Goal: Transaction & Acquisition: Book appointment/travel/reservation

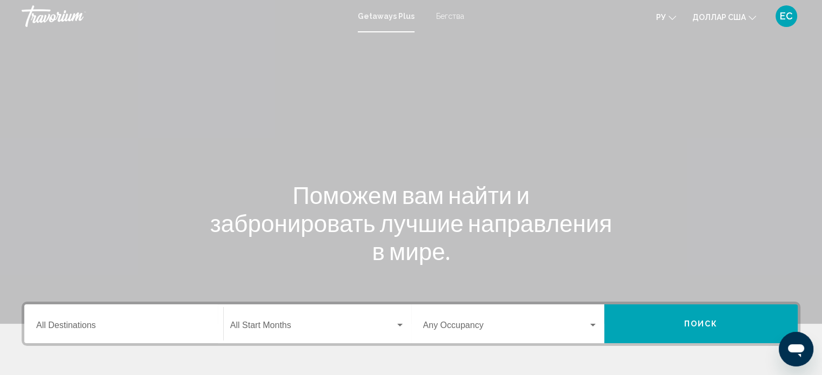
click at [748, 272] on div "Основное содержание" at bounding box center [411, 162] width 822 height 324
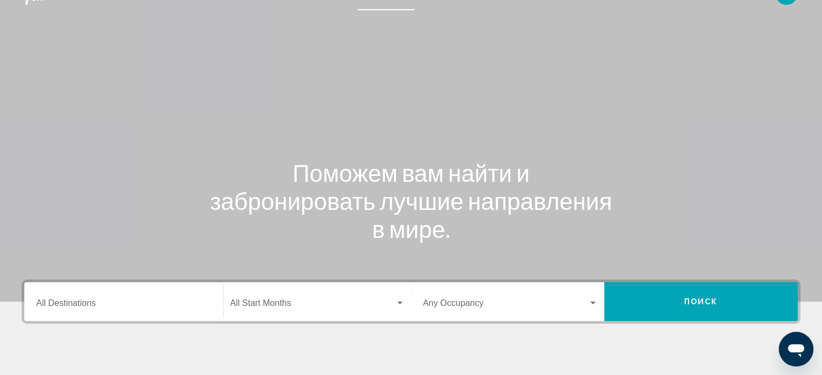
scroll to position [19, 0]
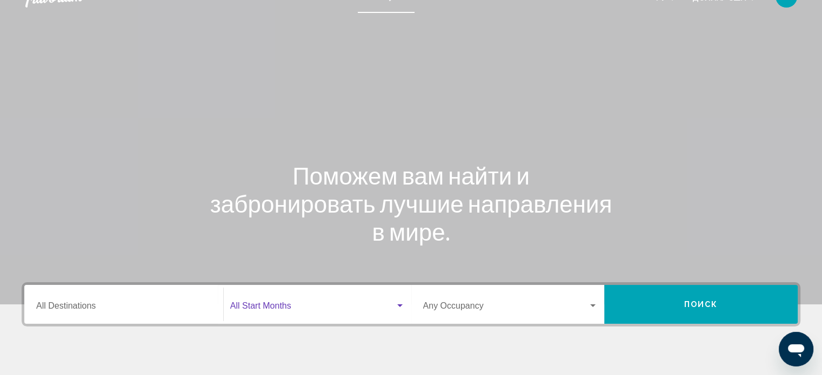
click at [347, 311] on span "Виджет поиска" at bounding box center [312, 309] width 165 height 10
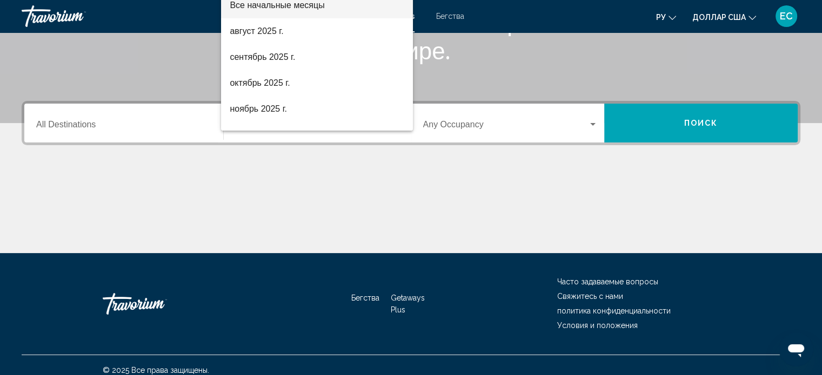
scroll to position [211, 0]
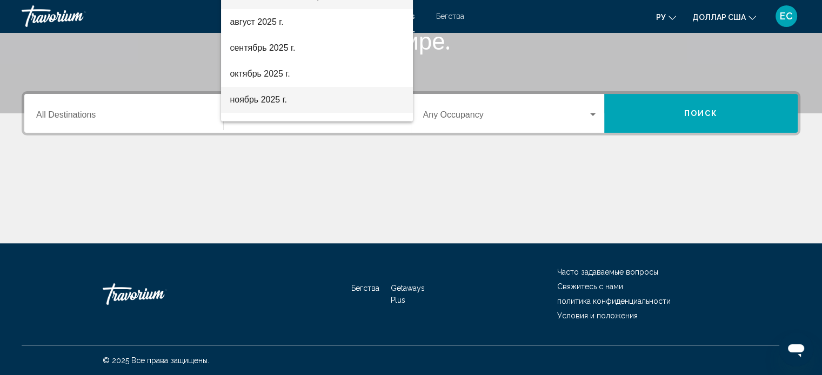
click at [260, 101] on font "ноябрь 2025 г." at bounding box center [258, 99] width 57 height 9
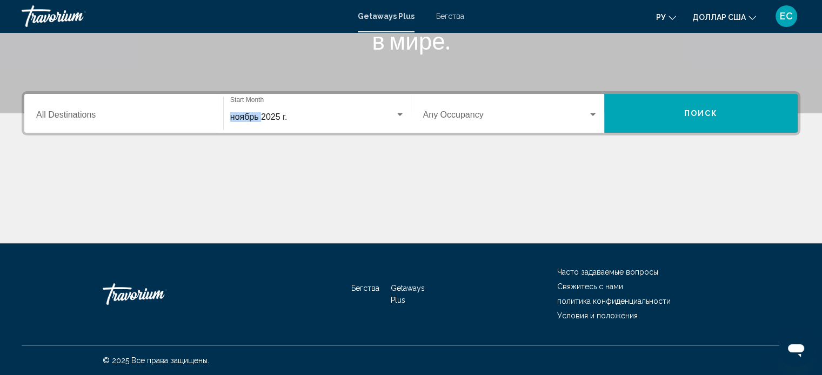
click at [260, 101] on div "ноябрь 2025 г. Start Month All Start Months" at bounding box center [317, 114] width 174 height 34
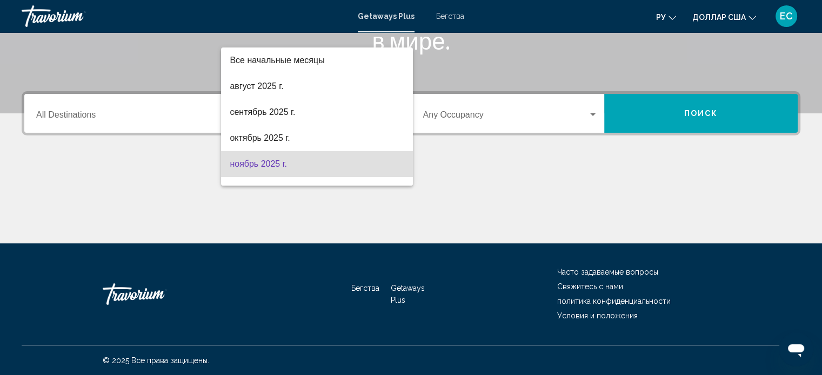
scroll to position [48, 0]
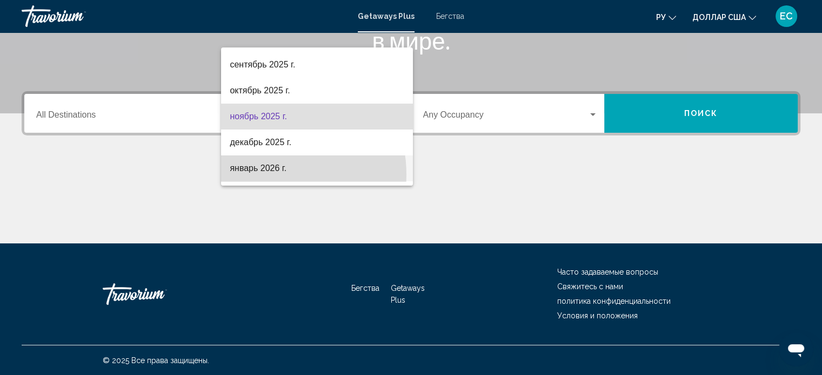
click at [270, 174] on span "январь 2026 г." at bounding box center [317, 169] width 174 height 26
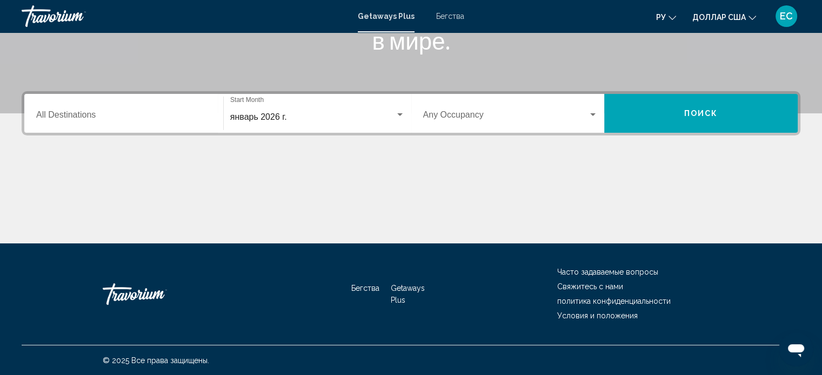
click at [270, 174] on div "Основное содержание" at bounding box center [411, 203] width 778 height 81
click at [518, 112] on span "Виджет поиска" at bounding box center [505, 117] width 165 height 10
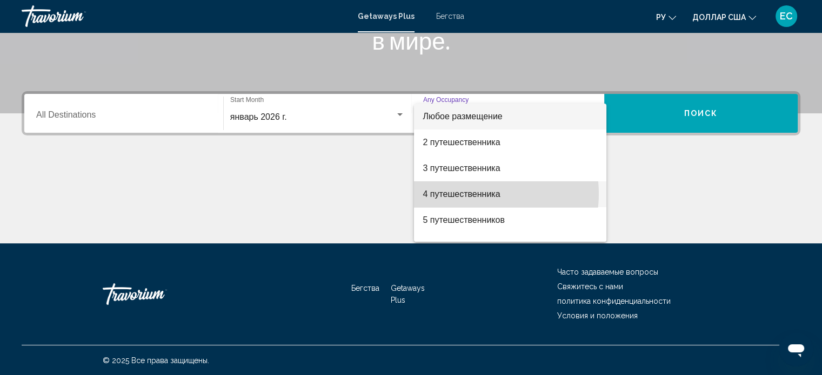
click at [474, 194] on font "4 путешественника" at bounding box center [460, 194] width 77 height 9
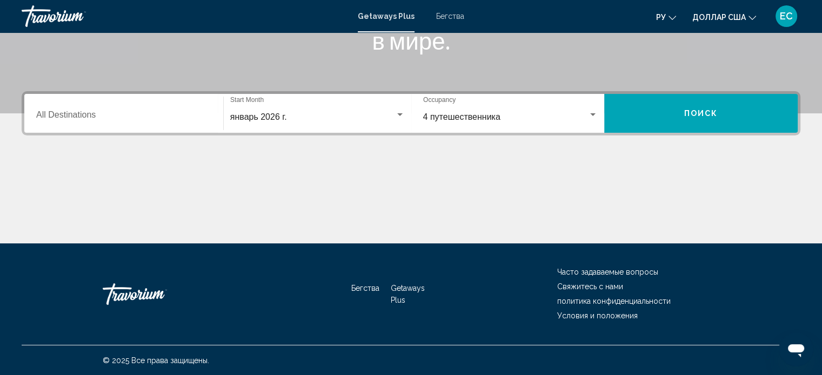
click at [474, 194] on div "Основное содержание" at bounding box center [411, 203] width 778 height 81
click at [704, 123] on button "Поиск" at bounding box center [700, 113] width 193 height 39
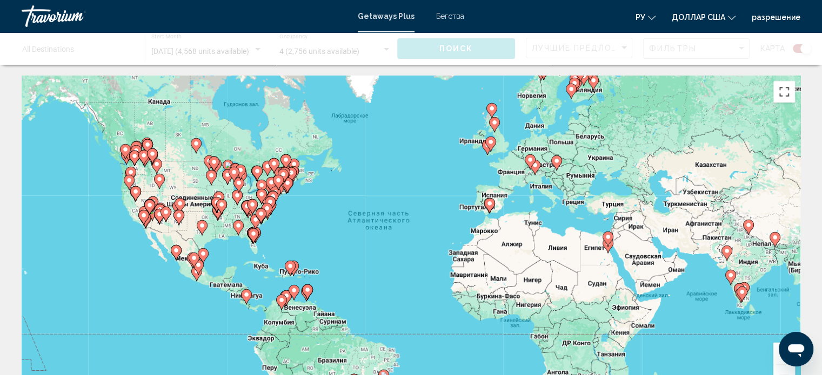
click at [789, 93] on button "Включить полноэкранный режим" at bounding box center [784, 92] width 22 height 22
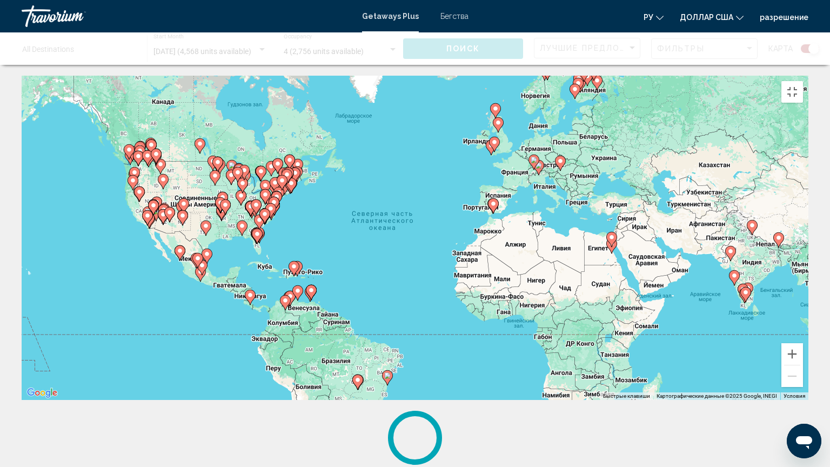
click at [789, 158] on div "Чтобы активировать перетаскивание с помощью клавиатуры, нажмите Alt + Ввод. Пос…" at bounding box center [415, 238] width 786 height 324
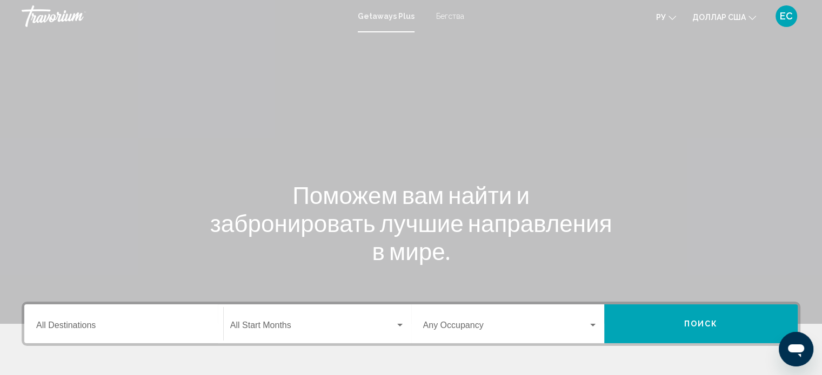
click at [452, 14] on font "Бегства" at bounding box center [450, 16] width 28 height 9
click at [302, 328] on span "Search widget" at bounding box center [312, 328] width 165 height 10
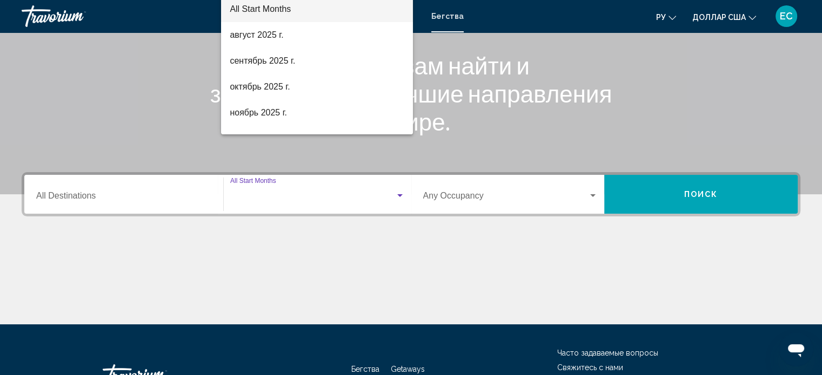
scroll to position [211, 0]
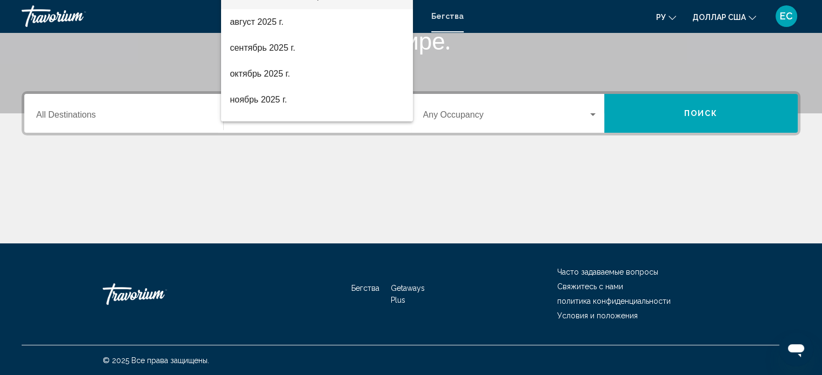
click at [302, 328] on div at bounding box center [411, 187] width 822 height 375
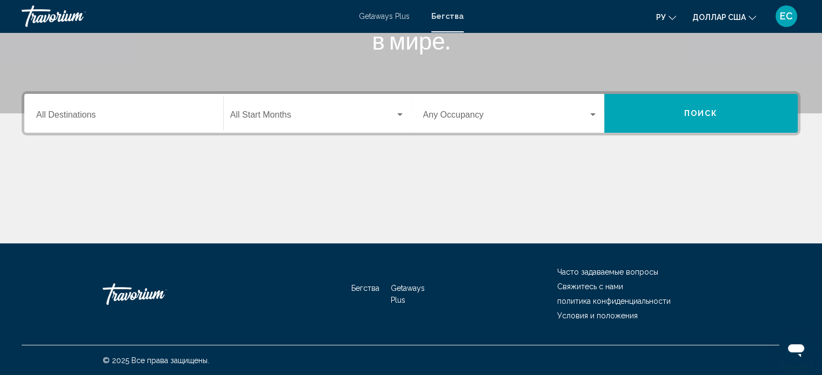
click at [282, 124] on div "Start Month All Start Months" at bounding box center [317, 114] width 174 height 34
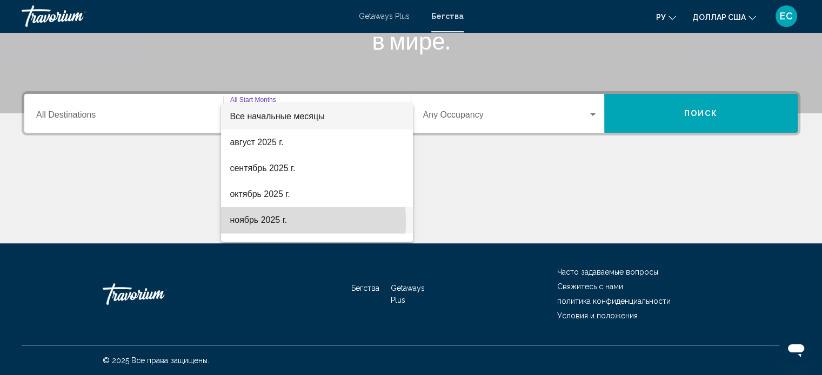
click at [263, 222] on font "ноябрь 2025 г." at bounding box center [258, 220] width 57 height 9
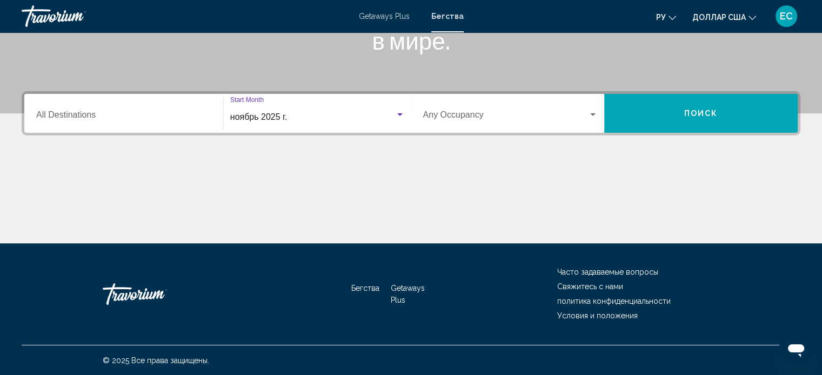
click at [330, 112] on div "ноябрь 2025 г." at bounding box center [312, 117] width 165 height 10
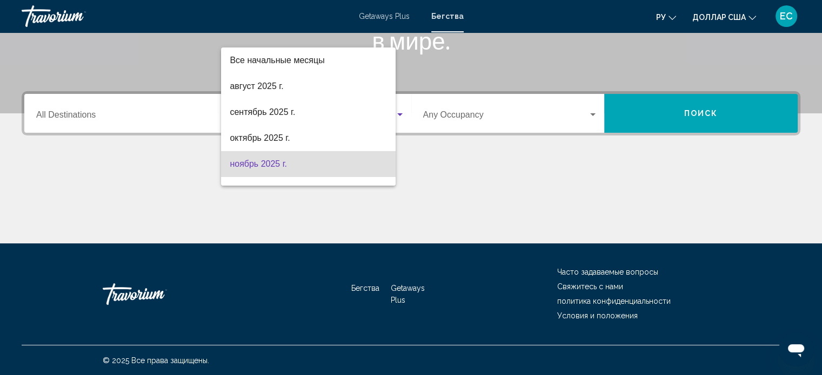
scroll to position [48, 0]
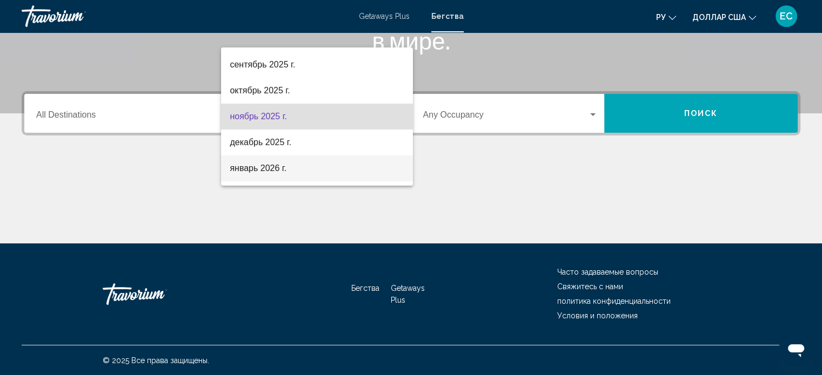
click at [281, 166] on font "январь 2026 г." at bounding box center [258, 168] width 57 height 9
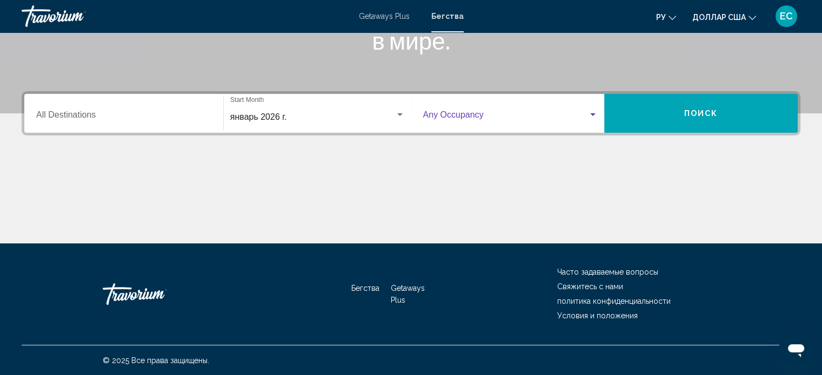
click at [462, 112] on span "Search widget" at bounding box center [505, 117] width 165 height 10
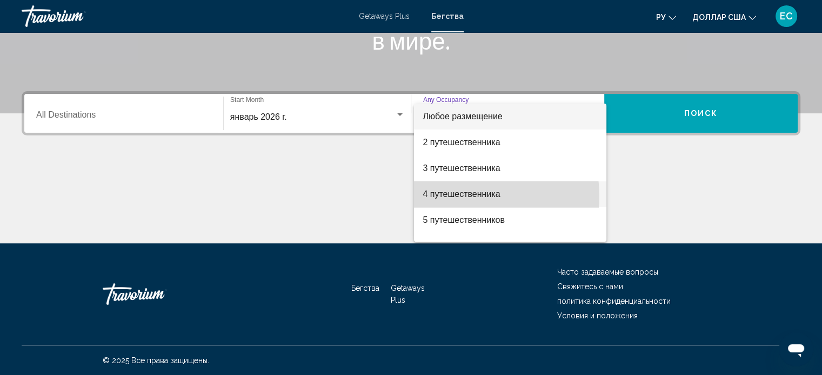
click at [466, 196] on font "4 путешественника" at bounding box center [460, 194] width 77 height 9
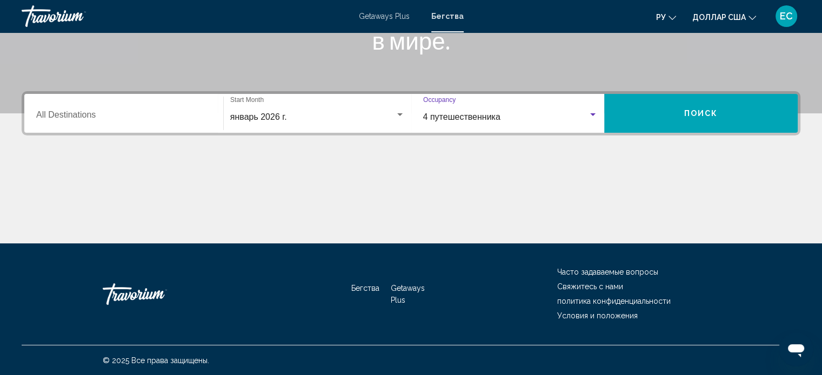
click at [673, 116] on button "Поиск" at bounding box center [700, 113] width 193 height 39
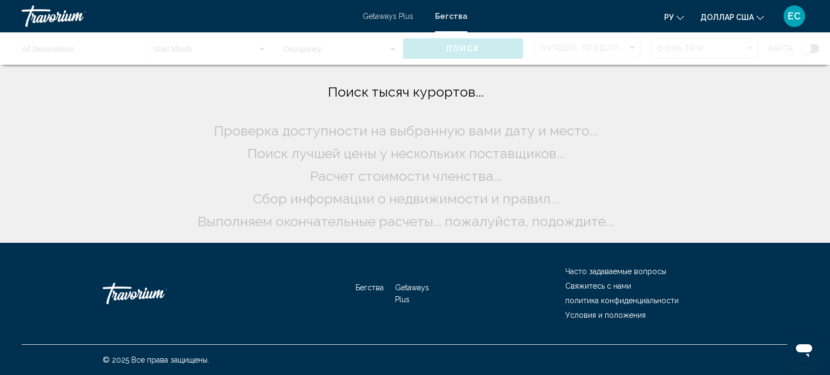
click at [673, 116] on div "Поиск тысяч курортов... Проверка доступности на выбранную вами дату и место... …" at bounding box center [415, 121] width 830 height 243
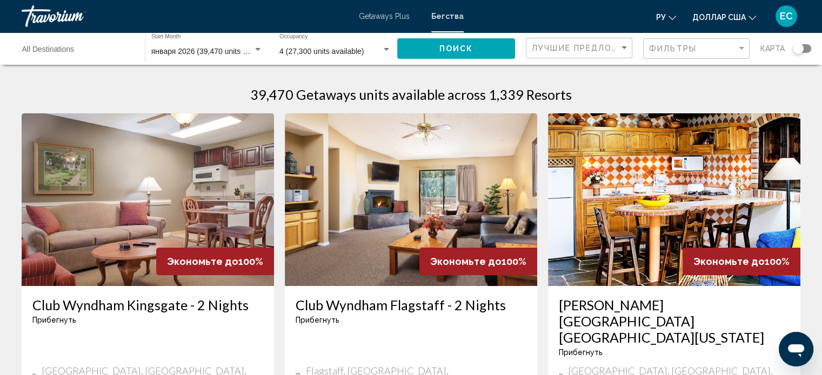
click at [88, 46] on div "Destination All Destinations" at bounding box center [78, 49] width 112 height 30
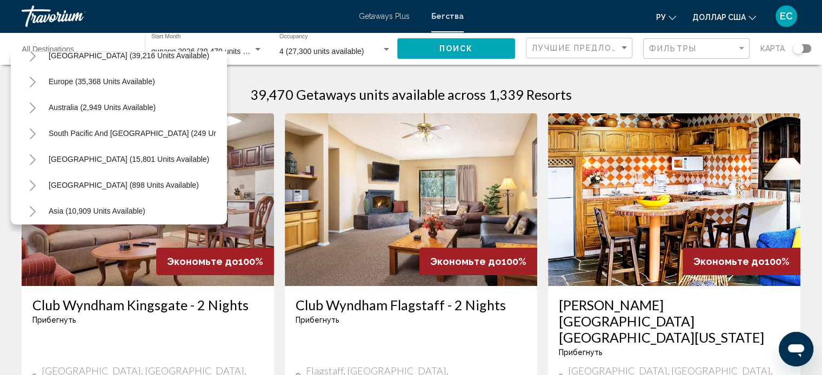
scroll to position [110, 0]
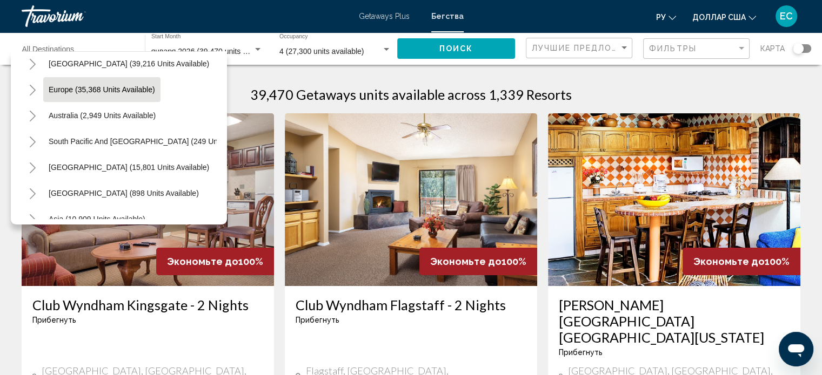
click at [88, 89] on span "Europe (35,368 units available)" at bounding box center [102, 89] width 106 height 9
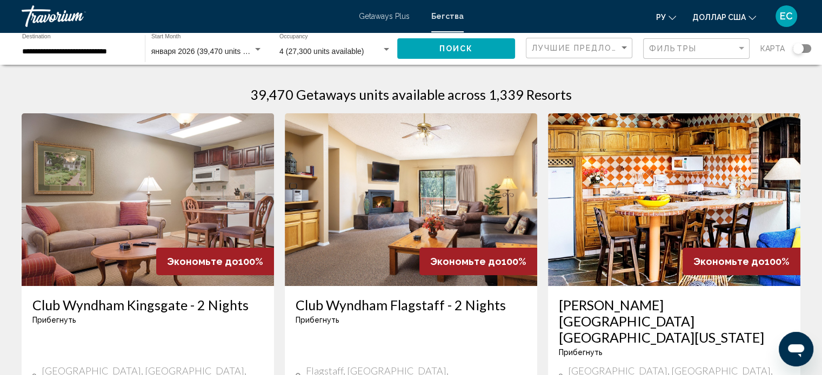
click at [80, 45] on div "**********" at bounding box center [78, 49] width 112 height 30
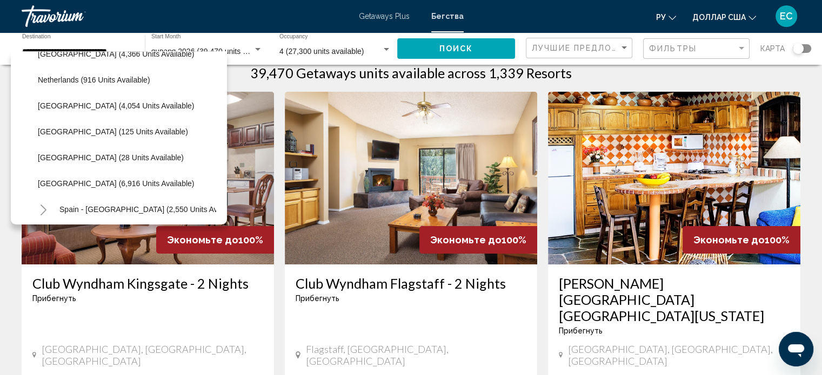
scroll to position [479, 0]
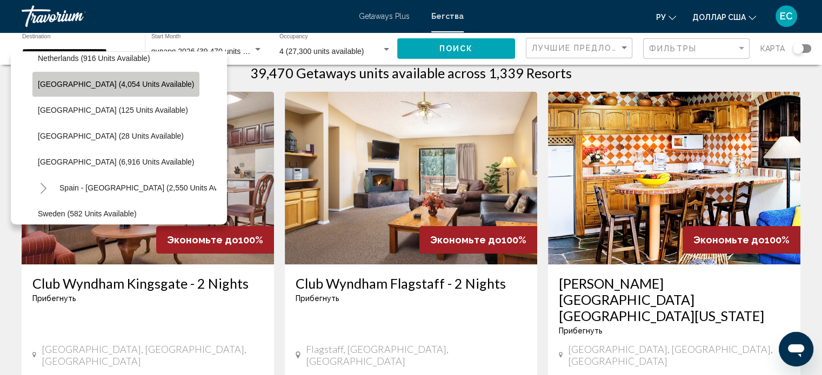
click at [119, 84] on span "[GEOGRAPHIC_DATA] (4,054 units available)" at bounding box center [116, 84] width 156 height 9
type input "**********"
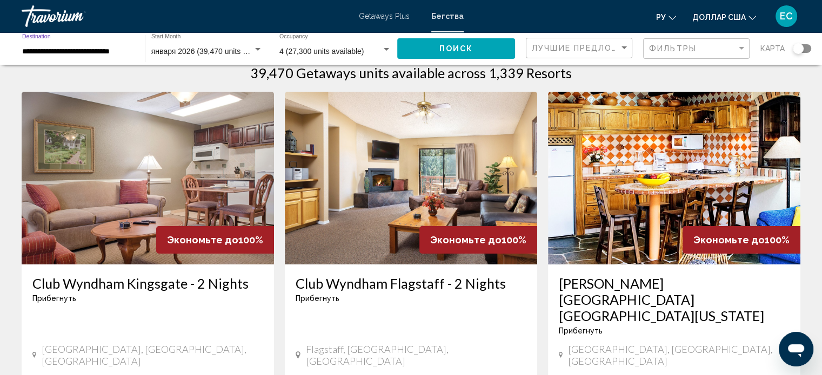
click at [456, 53] on button "Поиск" at bounding box center [456, 48] width 118 height 20
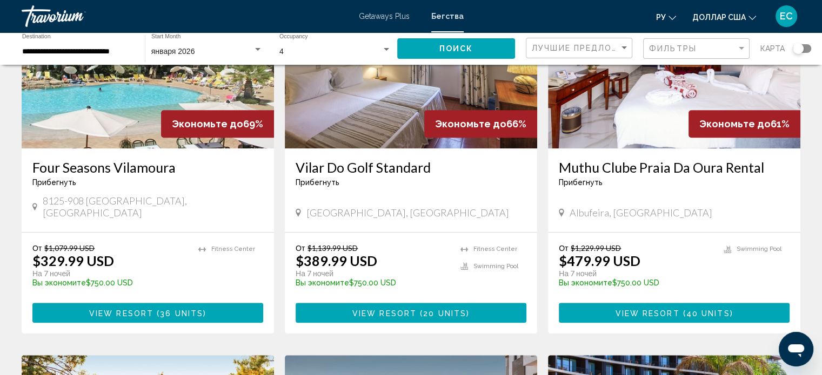
scroll to position [908, 0]
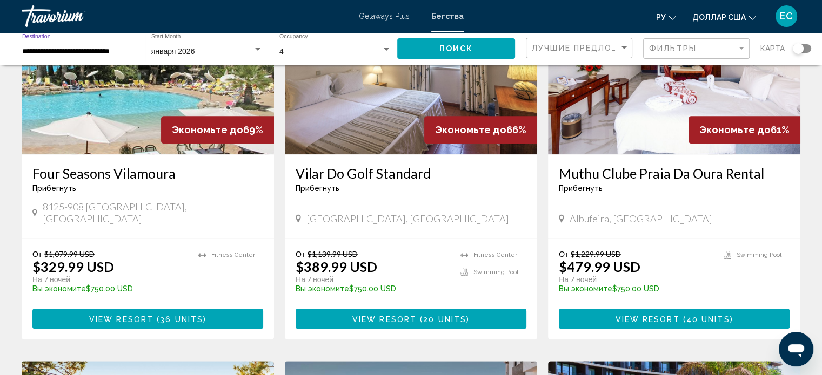
click at [95, 50] on input "**********" at bounding box center [78, 52] width 112 height 9
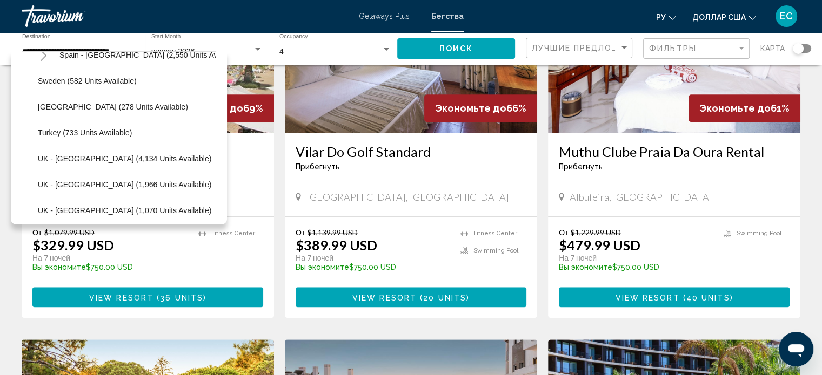
scroll to position [609, 0]
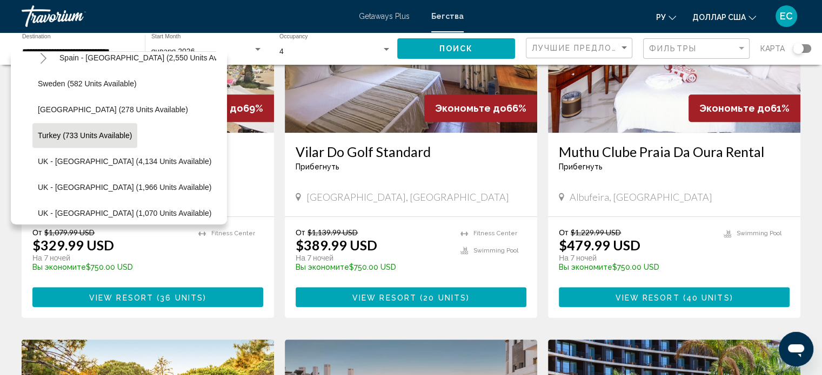
click at [117, 140] on button "Turkey (733 units available)" at bounding box center [84, 135] width 105 height 25
type input "**********"
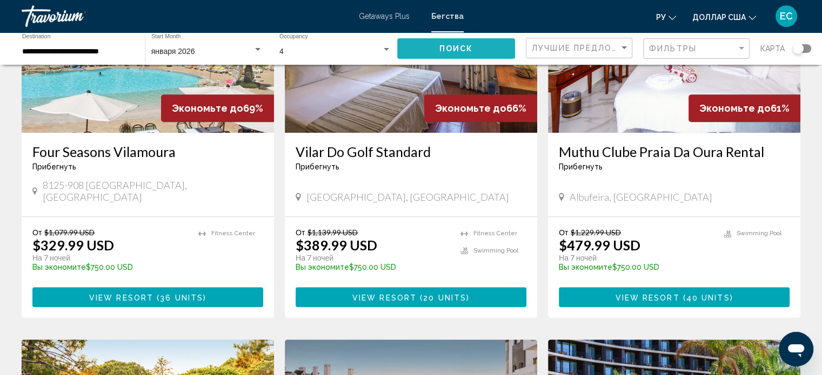
click at [436, 48] on button "Поиск" at bounding box center [456, 48] width 118 height 20
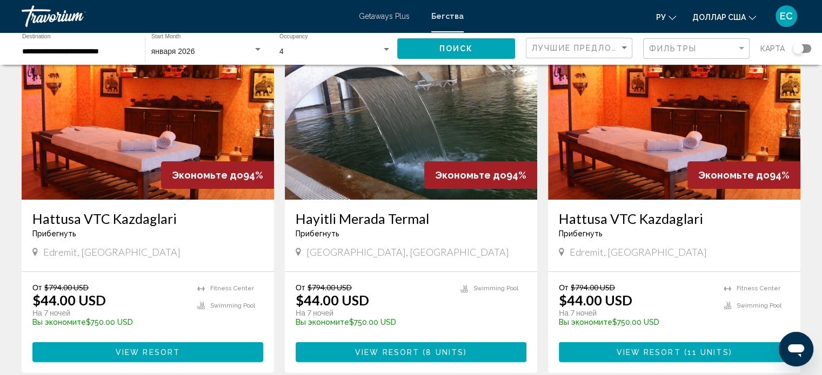
scroll to position [65, 0]
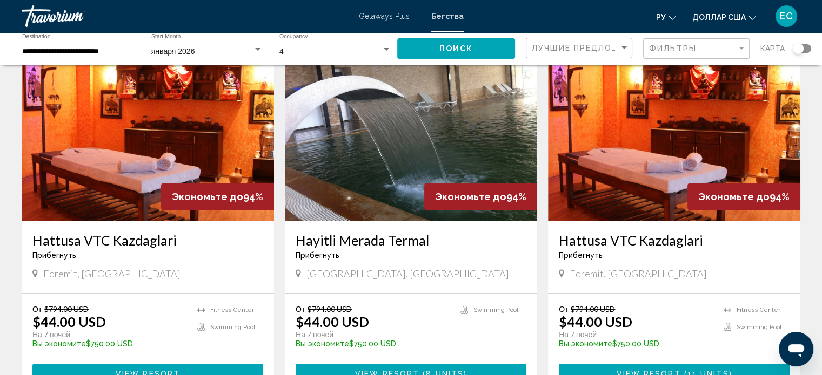
click at [393, 152] on img "Основное содержание" at bounding box center [411, 135] width 252 height 173
